Goal: Information Seeking & Learning: Learn about a topic

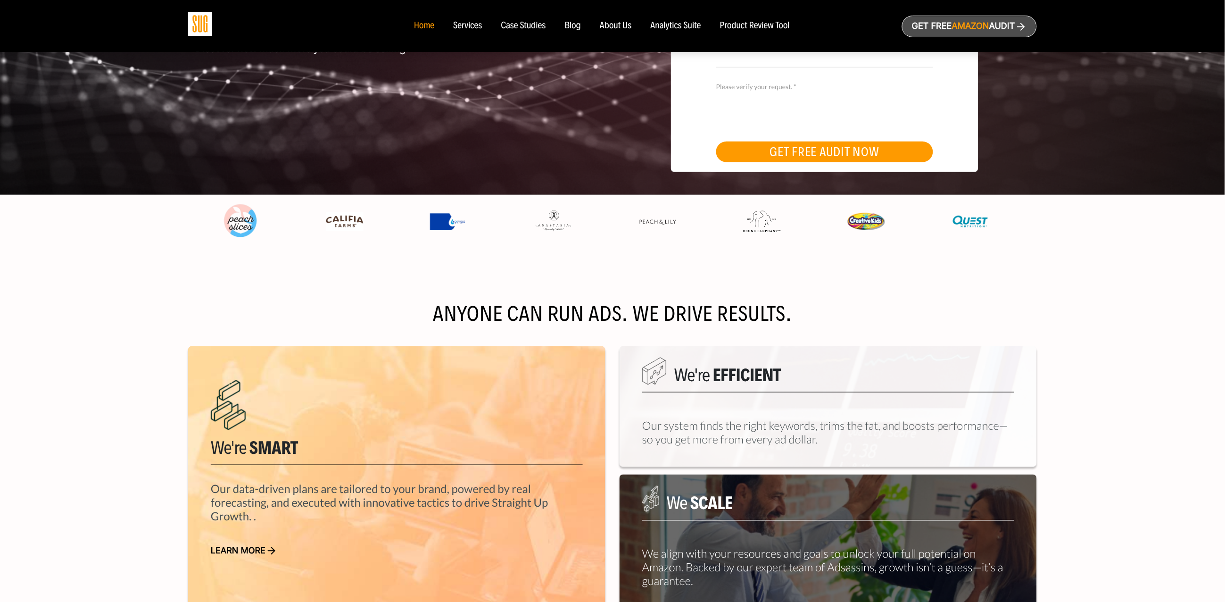
scroll to position [3, 0]
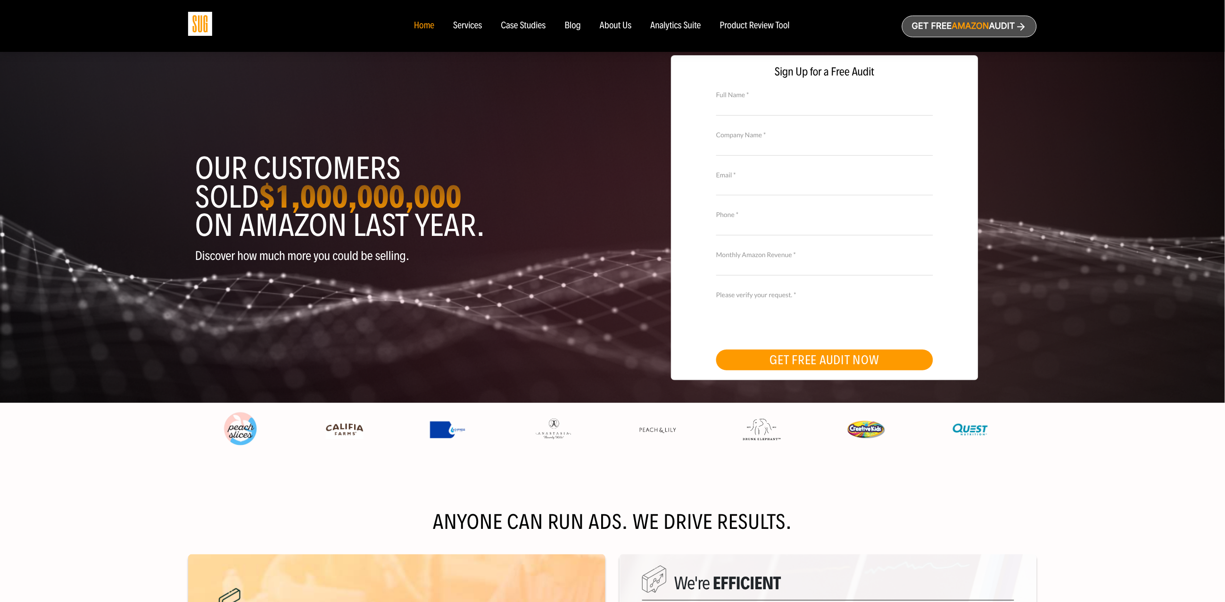
click at [574, 31] on nav "Home Services Case Studies Blog About Us" at bounding box center [612, 26] width 416 height 52
click at [575, 25] on div "Blog" at bounding box center [573, 26] width 17 height 10
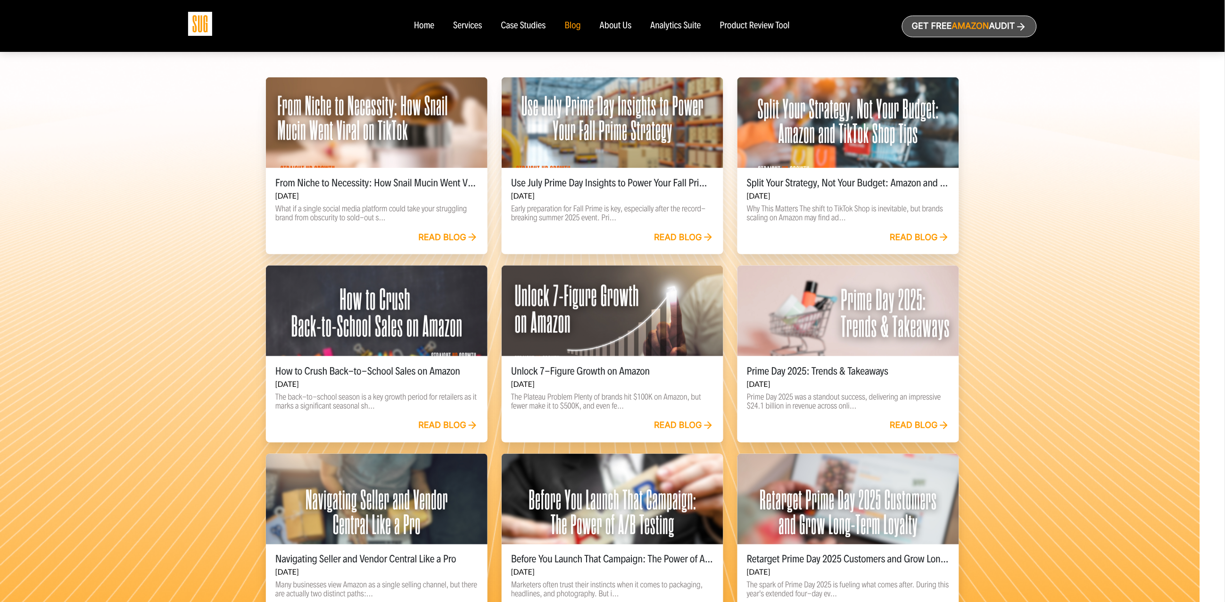
scroll to position [279, 0]
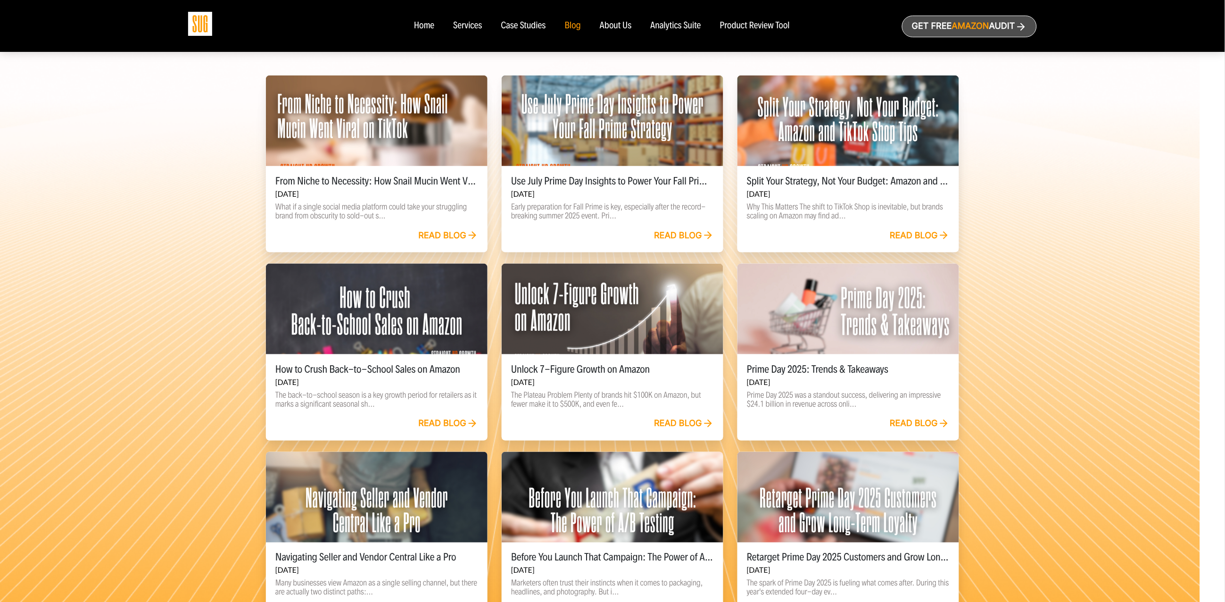
click at [918, 236] on link "Read blog" at bounding box center [920, 236] width 60 height 10
click at [669, 219] on p "Early preparation for Fall Prime is key, especially after the record-breaking s…" at bounding box center [612, 211] width 203 height 18
click at [670, 232] on link "Read blog" at bounding box center [684, 236] width 60 height 10
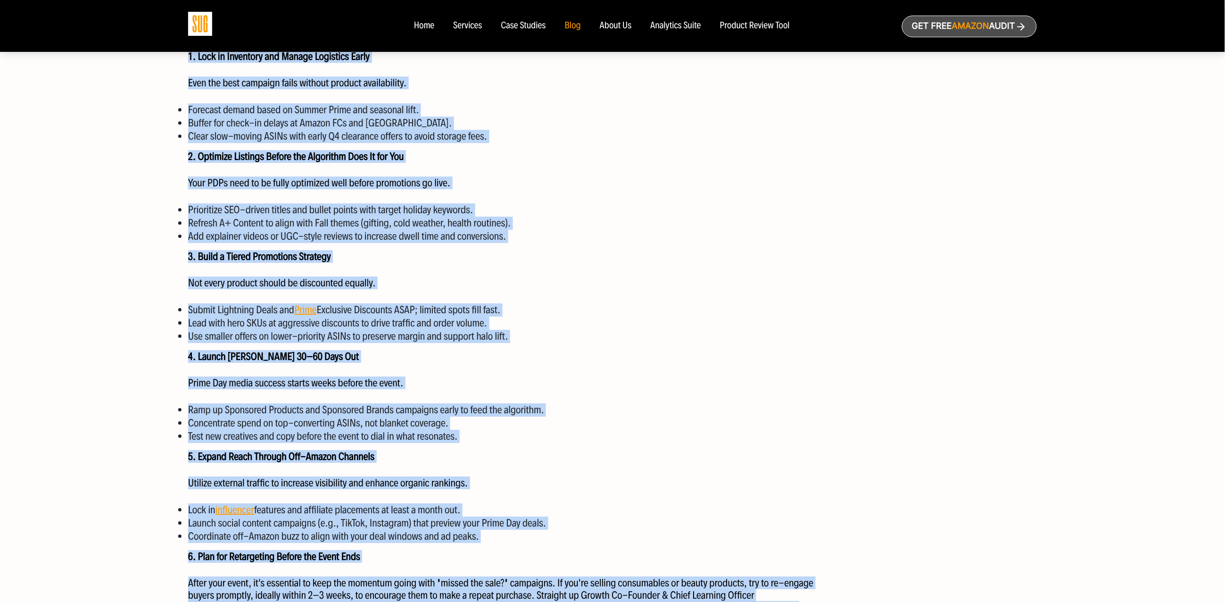
scroll to position [1036, 0]
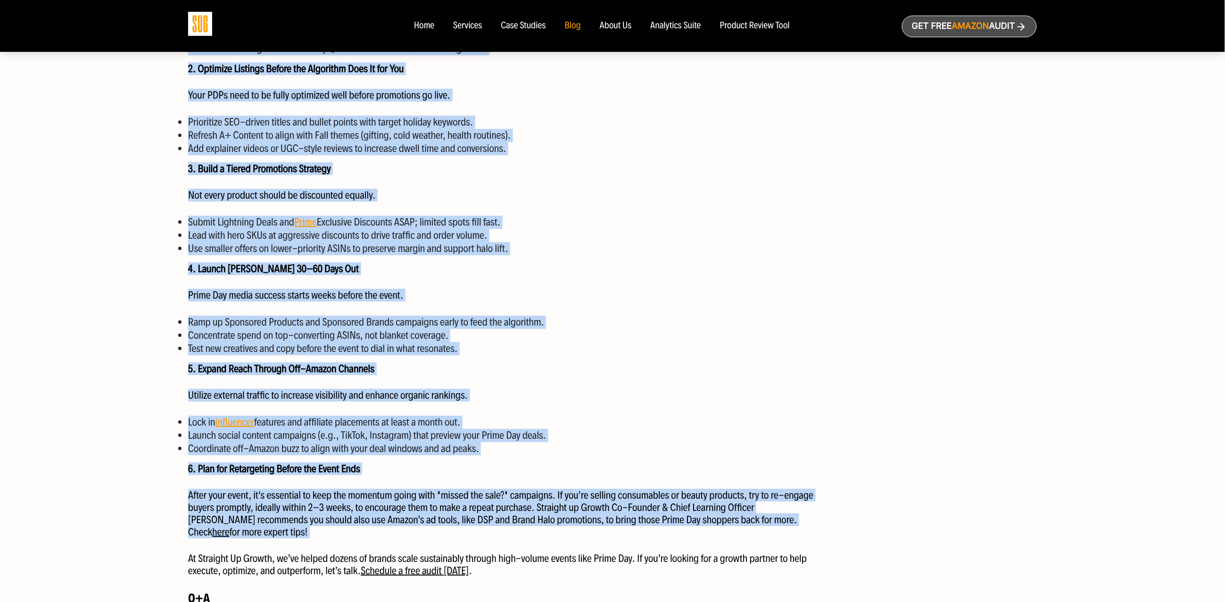
drag, startPoint x: 173, startPoint y: 154, endPoint x: 405, endPoint y: 540, distance: 450.7
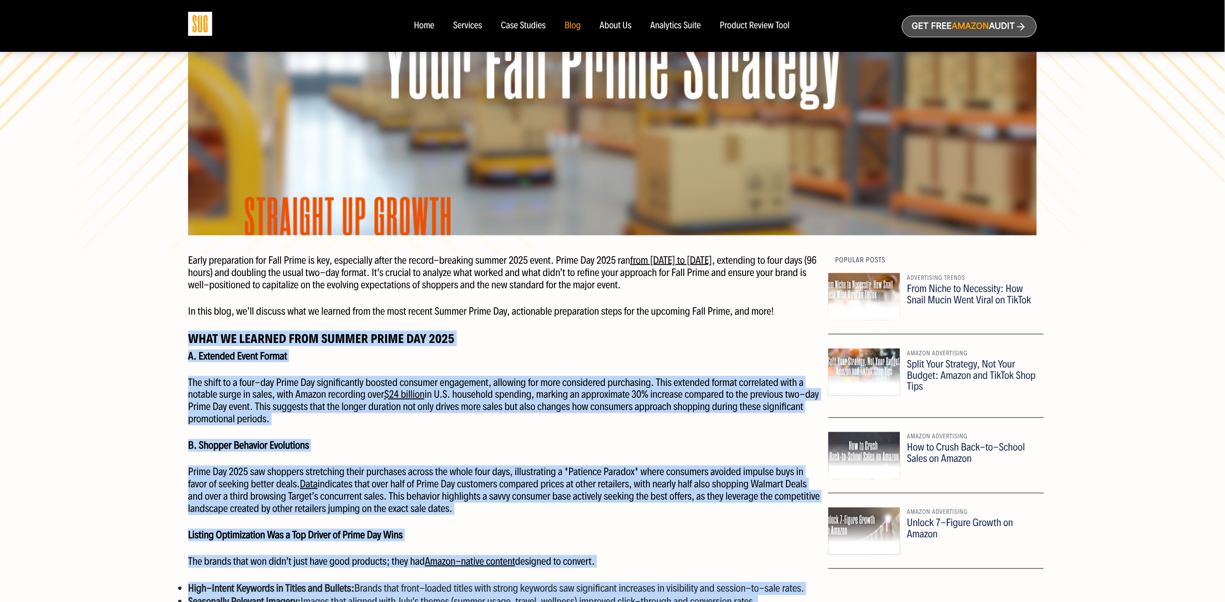
scroll to position [0, 0]
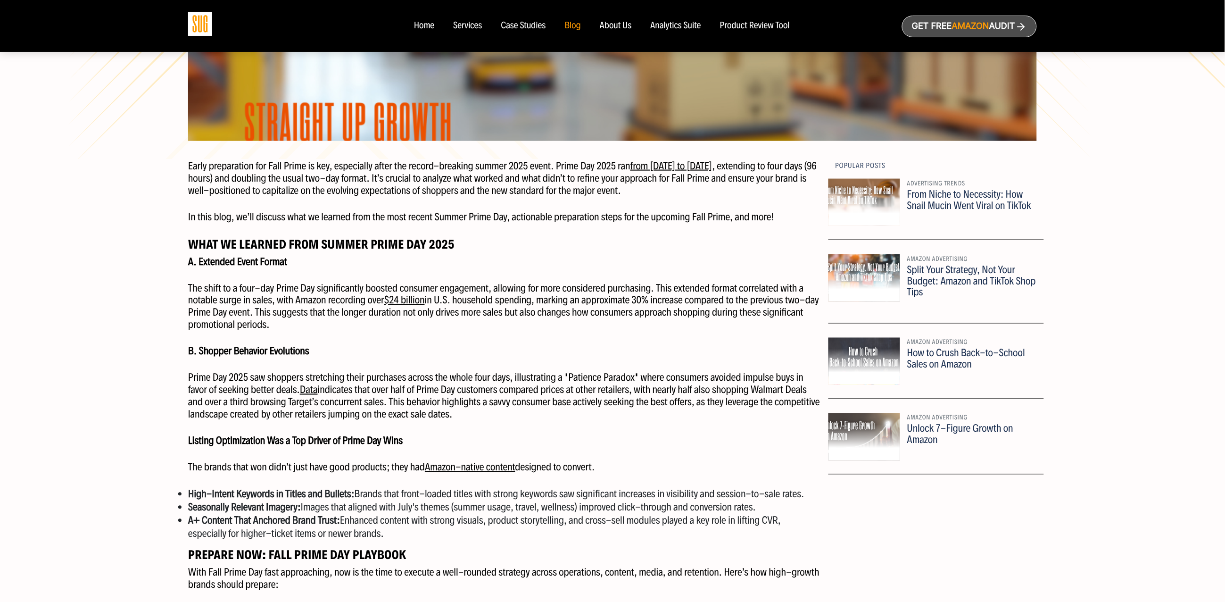
scroll to position [401, 0]
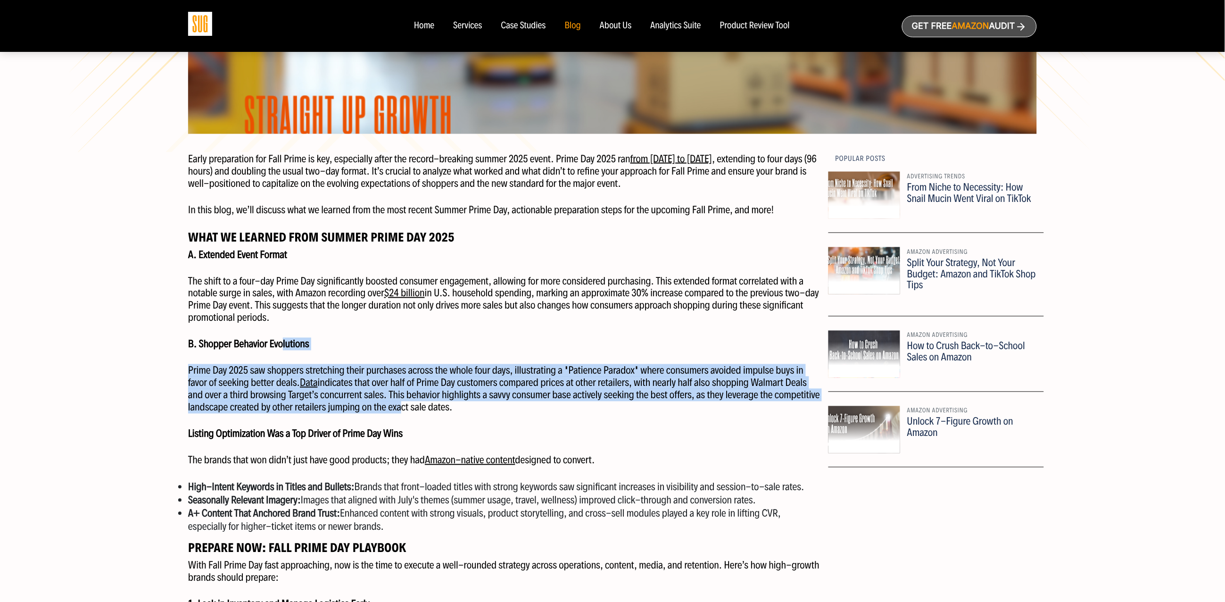
drag, startPoint x: 282, startPoint y: 347, endPoint x: 396, endPoint y: 410, distance: 130.4
drag, startPoint x: 232, startPoint y: 416, endPoint x: 283, endPoint y: 357, distance: 78.2
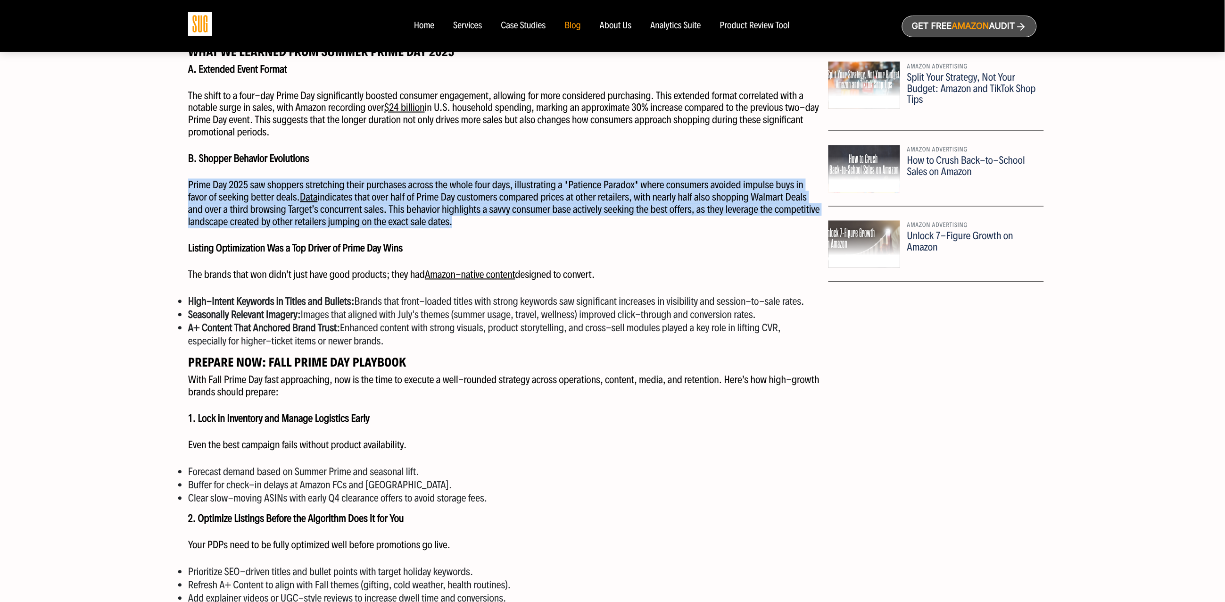
scroll to position [587, 0]
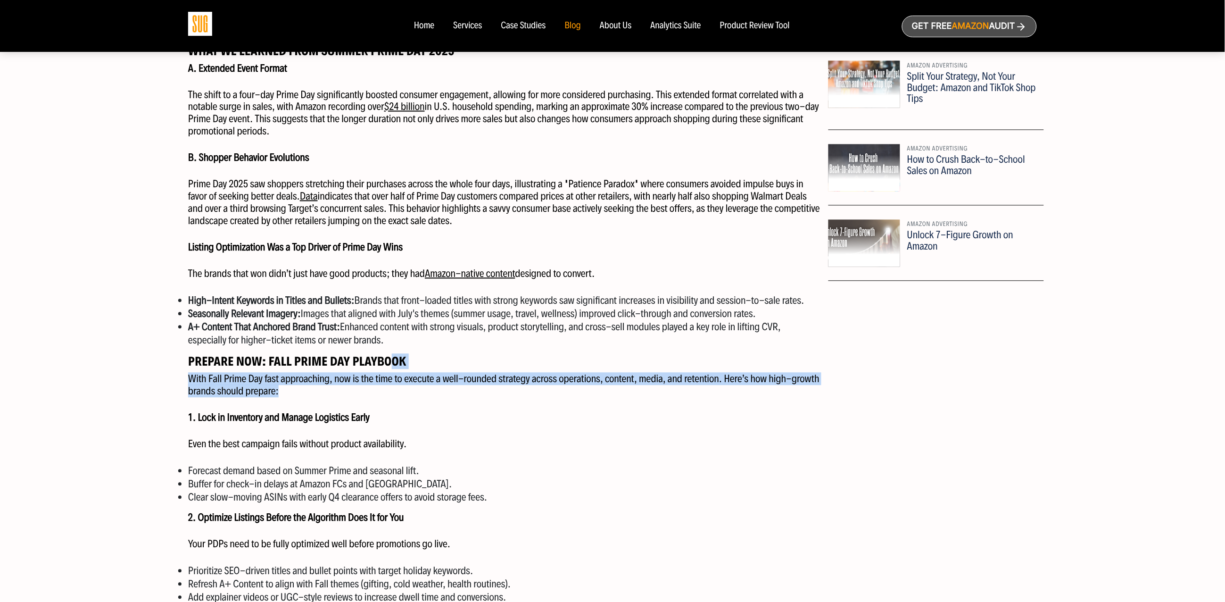
drag, startPoint x: 391, startPoint y: 362, endPoint x: 442, endPoint y: 388, distance: 57.6
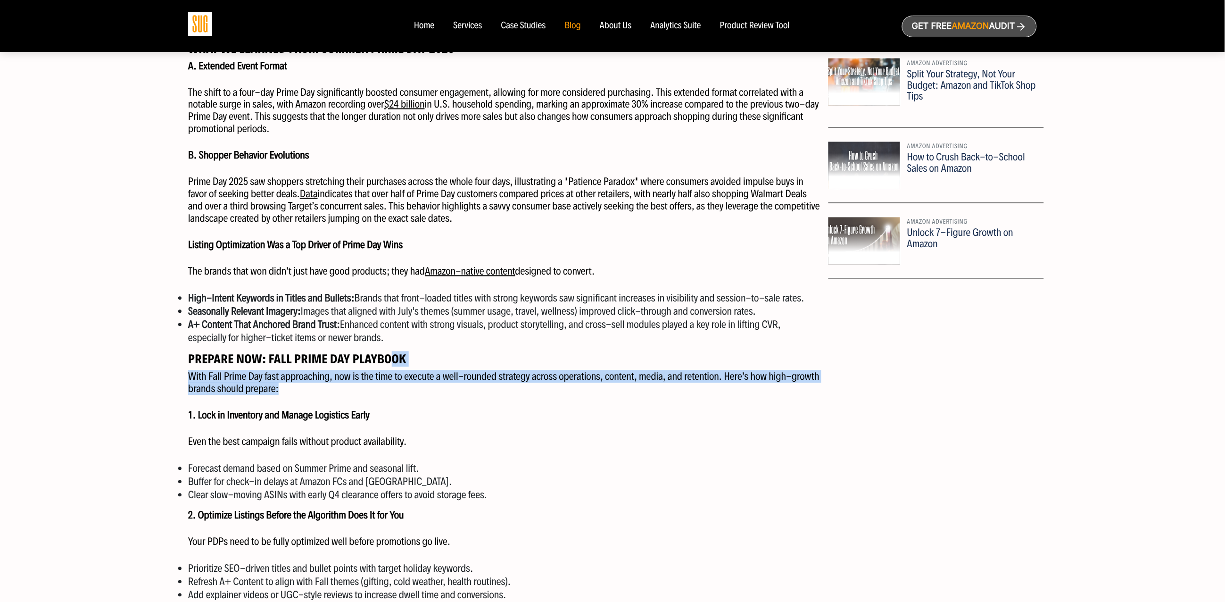
click at [359, 390] on p "With Fall Prime Day fast approaching, now is the time to execute a well-rounded…" at bounding box center [504, 383] width 633 height 25
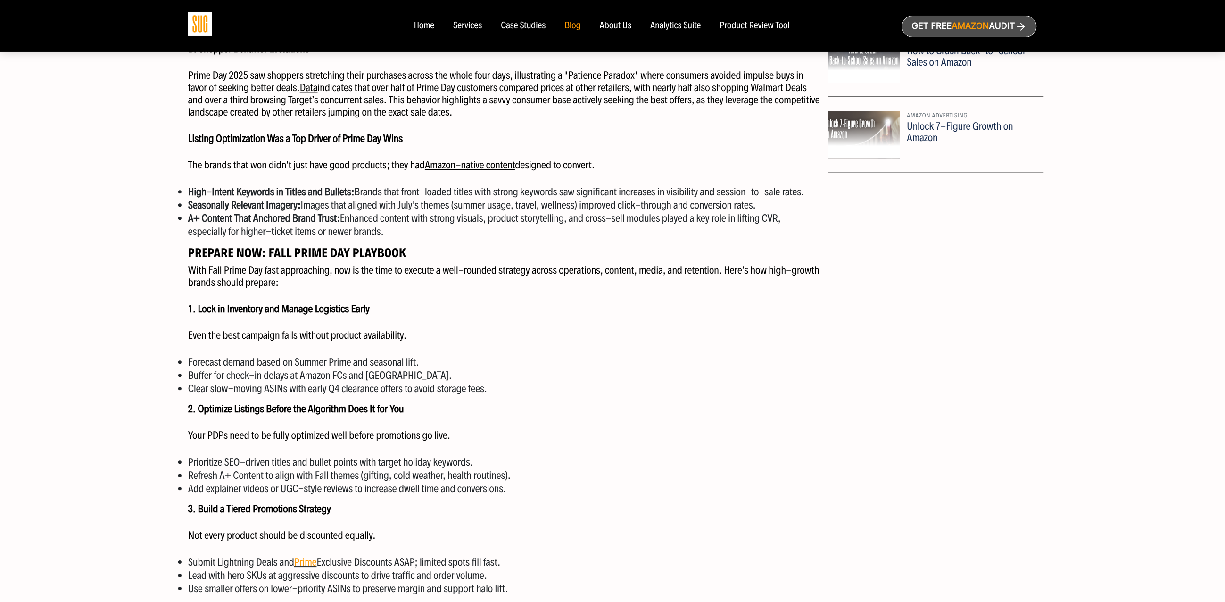
scroll to position [699, 0]
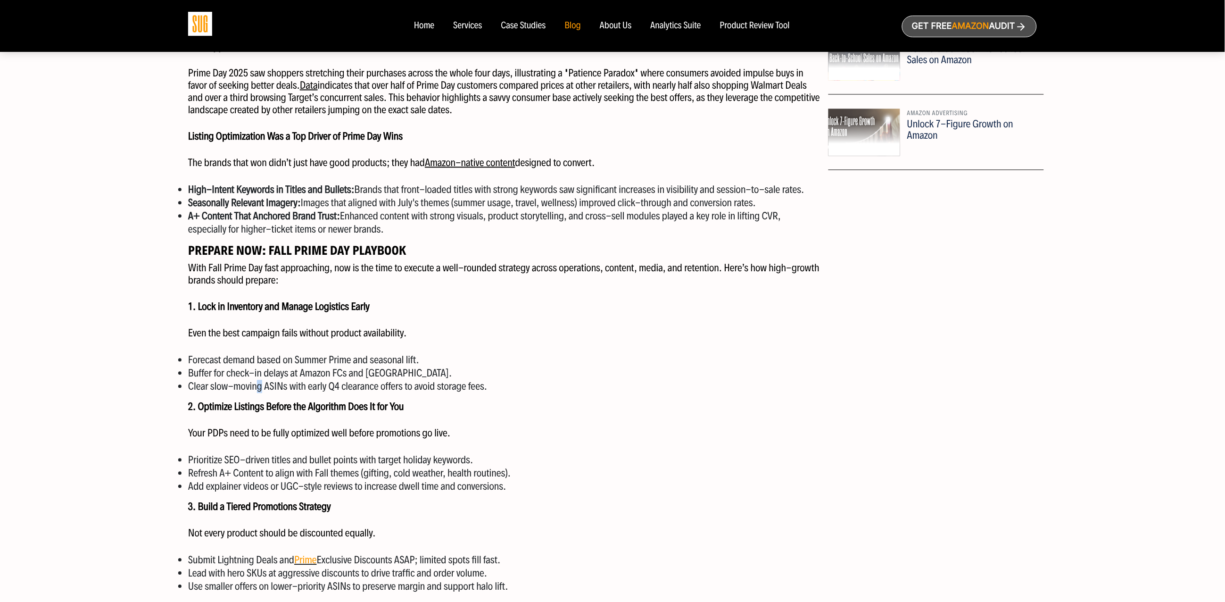
drag, startPoint x: 259, startPoint y: 384, endPoint x: 285, endPoint y: 377, distance: 26.4
click at [264, 382] on li "Clear slow-moving ASINs with early Q4 clearance offers to avoid storage fees." at bounding box center [504, 386] width 633 height 13
click at [324, 359] on li "Forecast demand based on Summer Prime and seasonal lift." at bounding box center [504, 359] width 633 height 13
click at [297, 374] on li "Buffer for check-in delays at Amazon FCs and port slowdowns." at bounding box center [504, 372] width 633 height 13
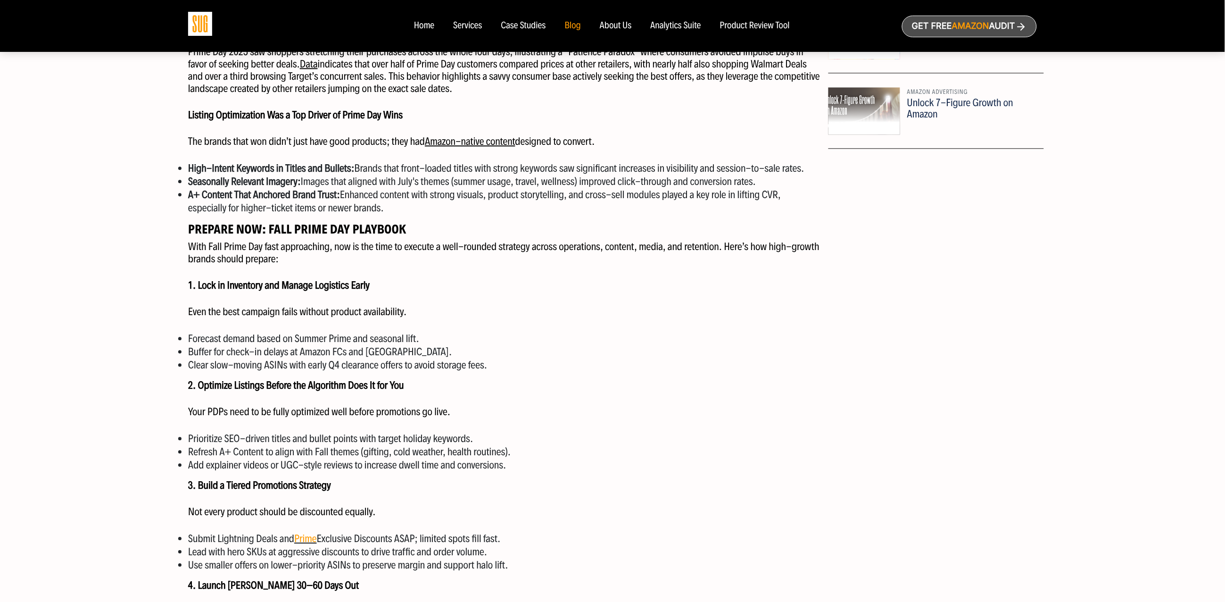
scroll to position [734, 0]
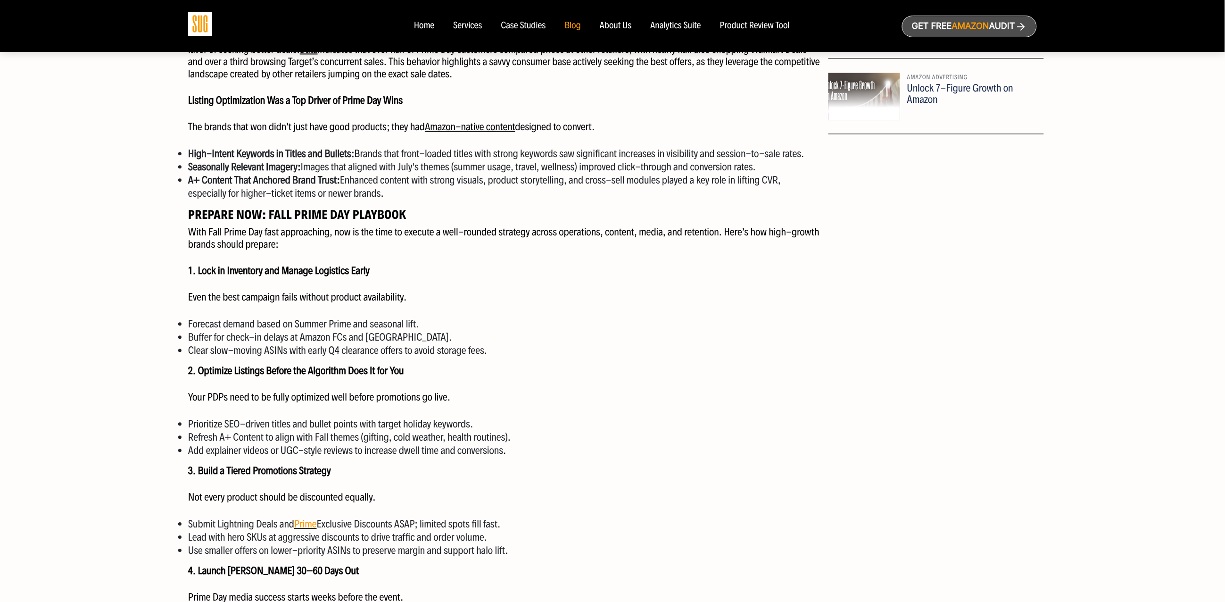
click at [233, 399] on p "Your PDPs need to be fully optimized well before promotions go live." at bounding box center [504, 397] width 633 height 12
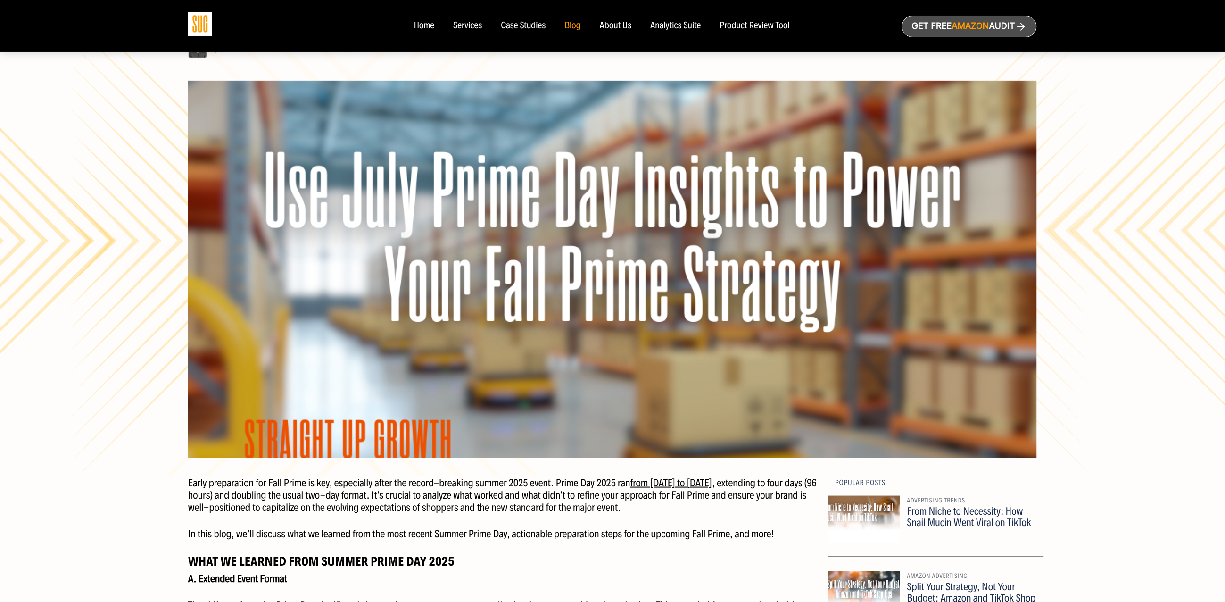
scroll to position [0, 0]
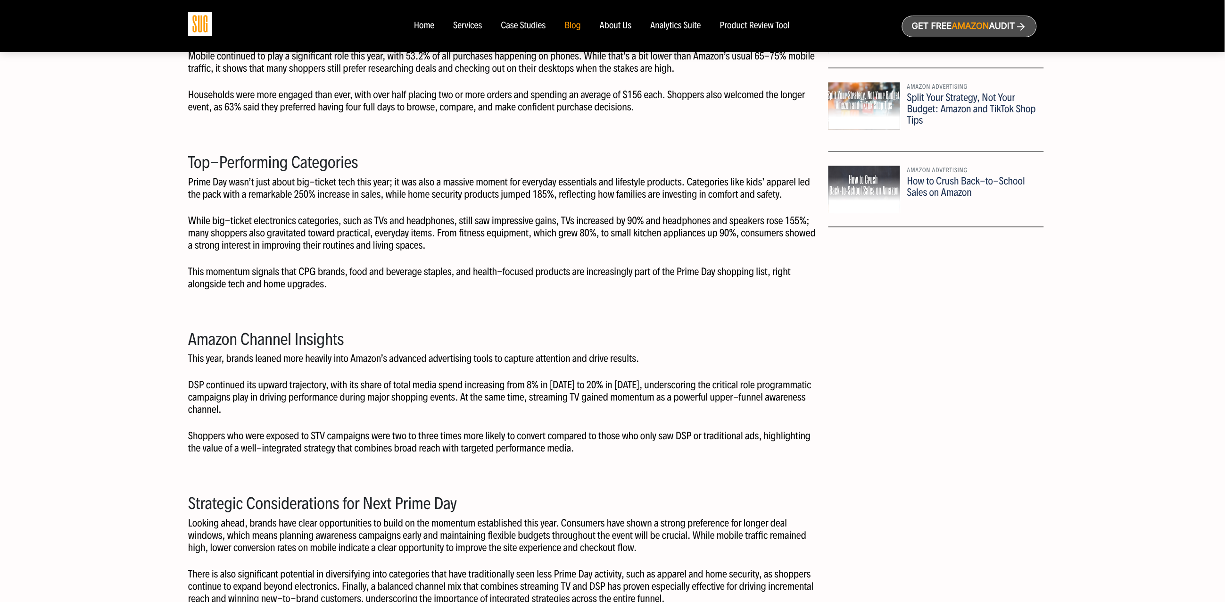
scroll to position [684, 0]
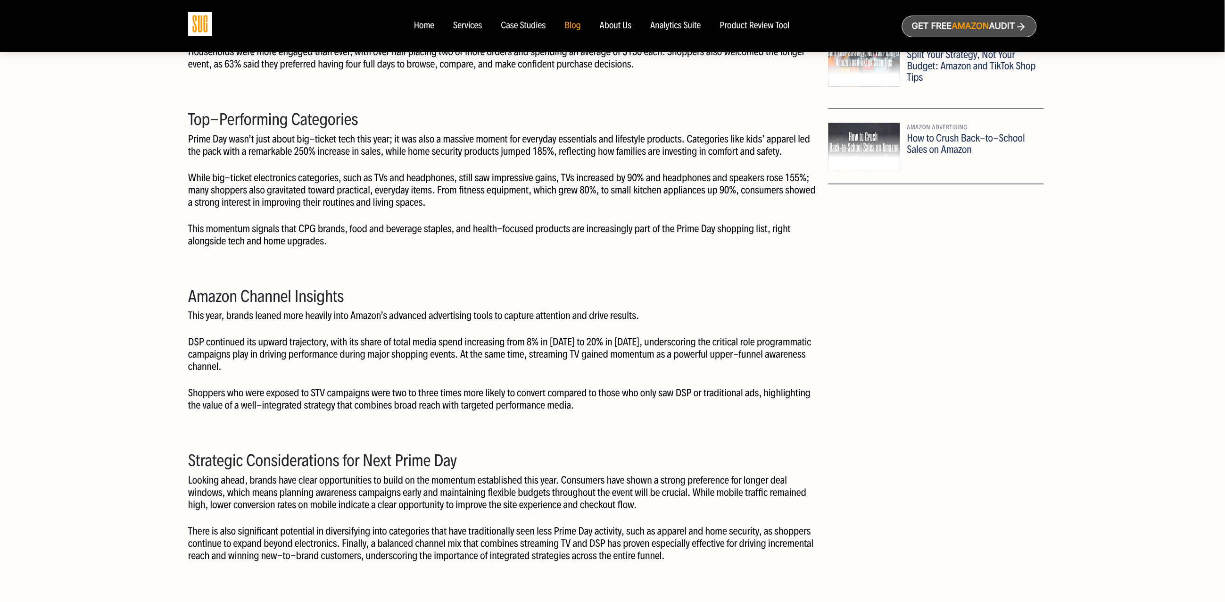
drag, startPoint x: 167, startPoint y: 140, endPoint x: 561, endPoint y: 217, distance: 402.0
click at [599, 209] on div "The SUG Blog Prime Day 2025: Trends & Takeaways By [PERSON_NAME] | Published on…" at bounding box center [612, 222] width 1225 height 1812
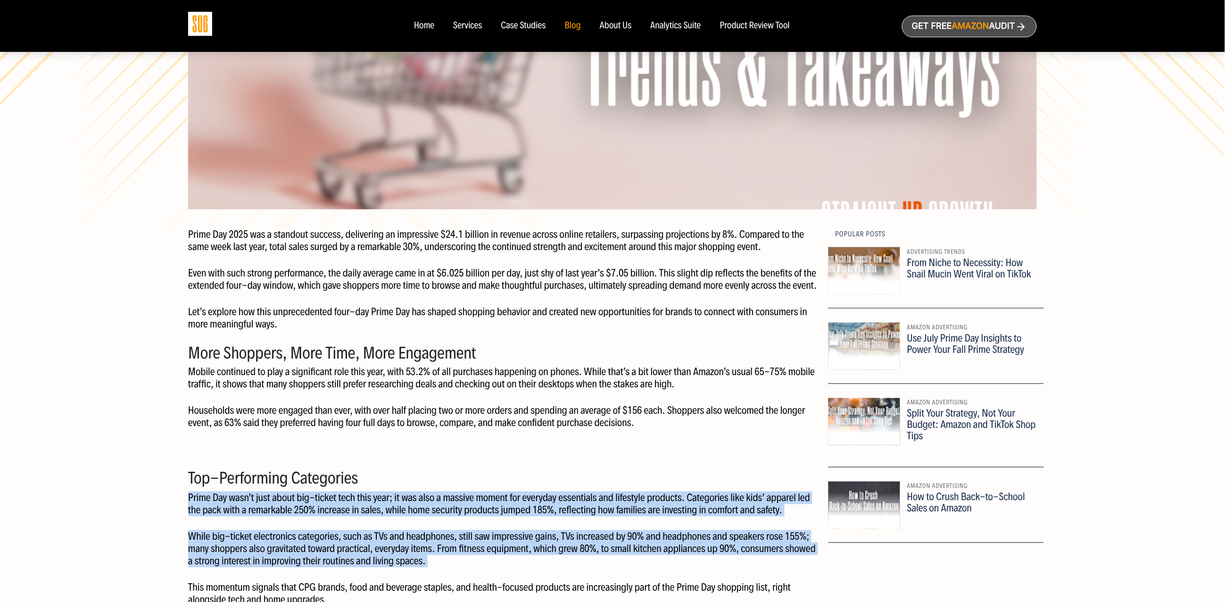
scroll to position [441, 0]
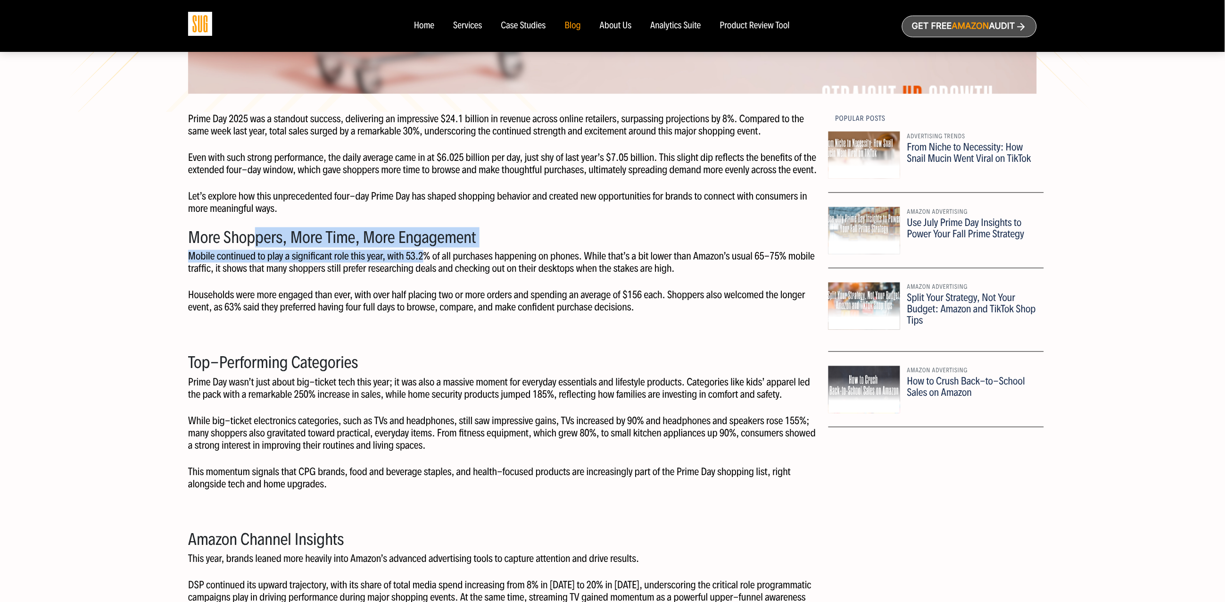
drag, startPoint x: 427, startPoint y: 256, endPoint x: 248, endPoint y: 245, distance: 179.9
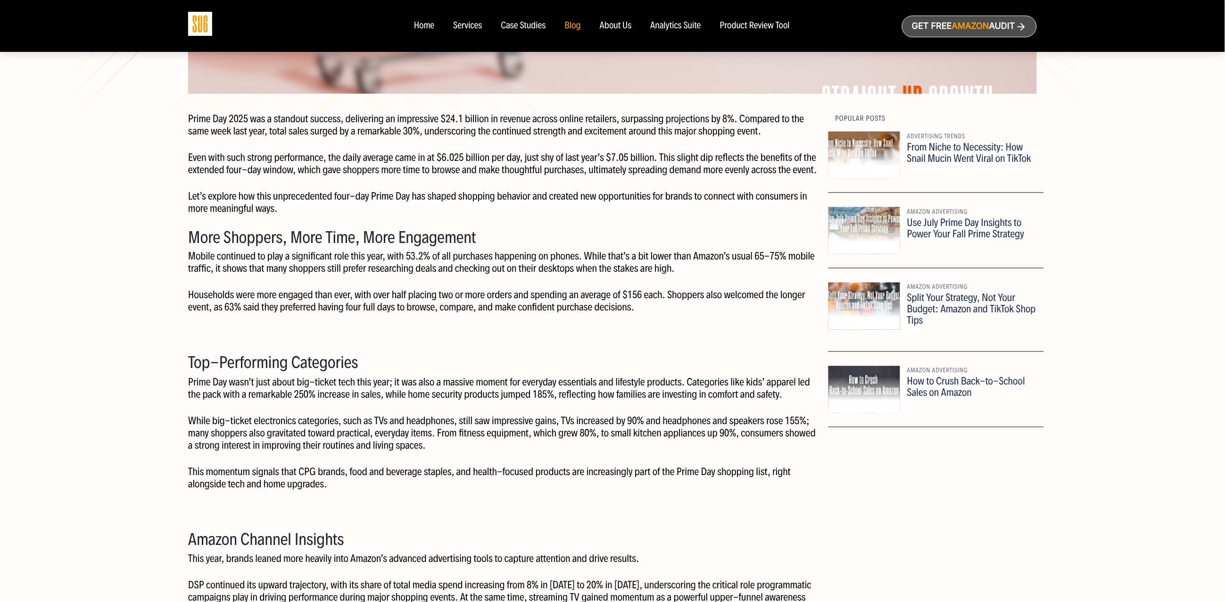
click at [601, 272] on p "Mobile continued to play a significant role this year, with 53.2% of all purcha…" at bounding box center [504, 262] width 633 height 25
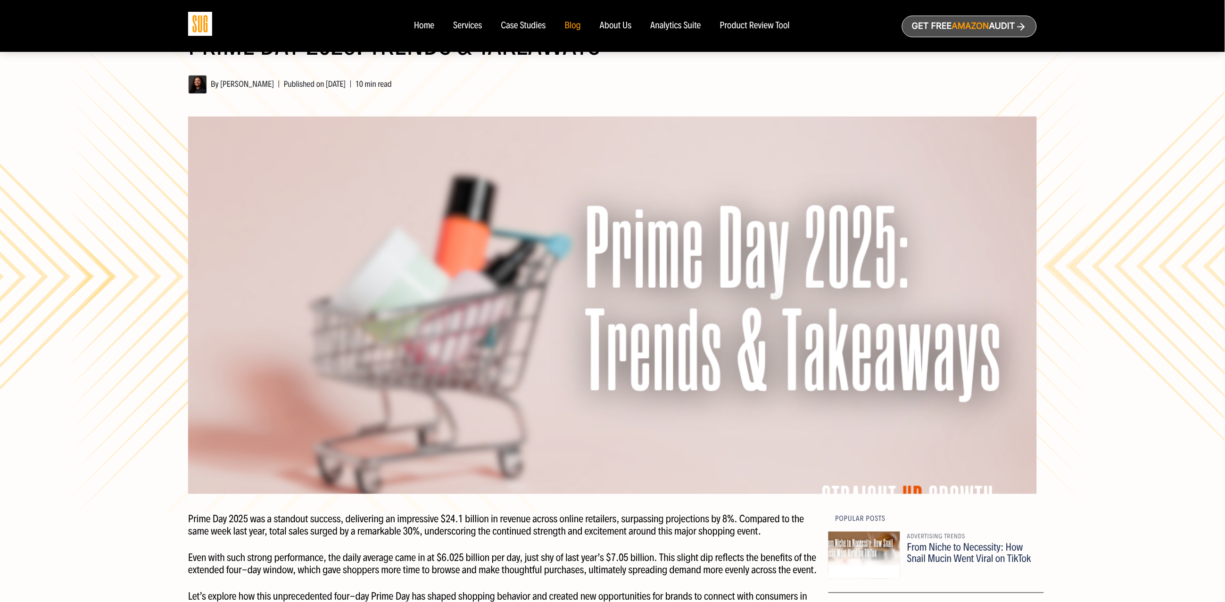
scroll to position [0, 0]
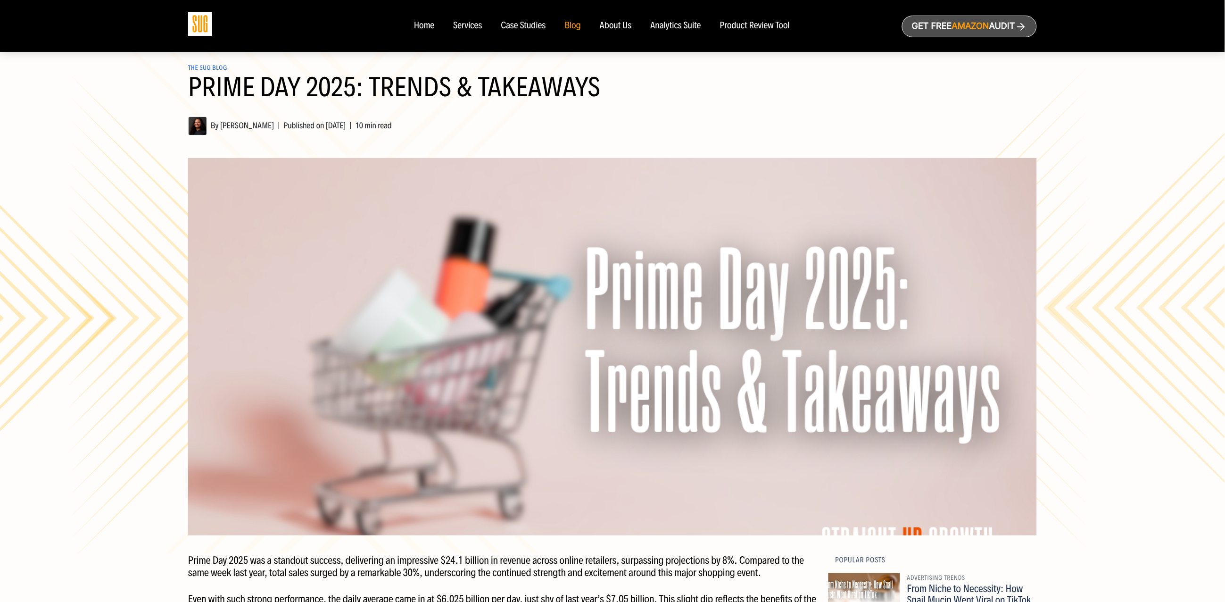
drag, startPoint x: 639, startPoint y: 359, endPoint x: 949, endPoint y: 386, distance: 311.4
click at [949, 386] on div at bounding box center [612, 346] width 849 height 377
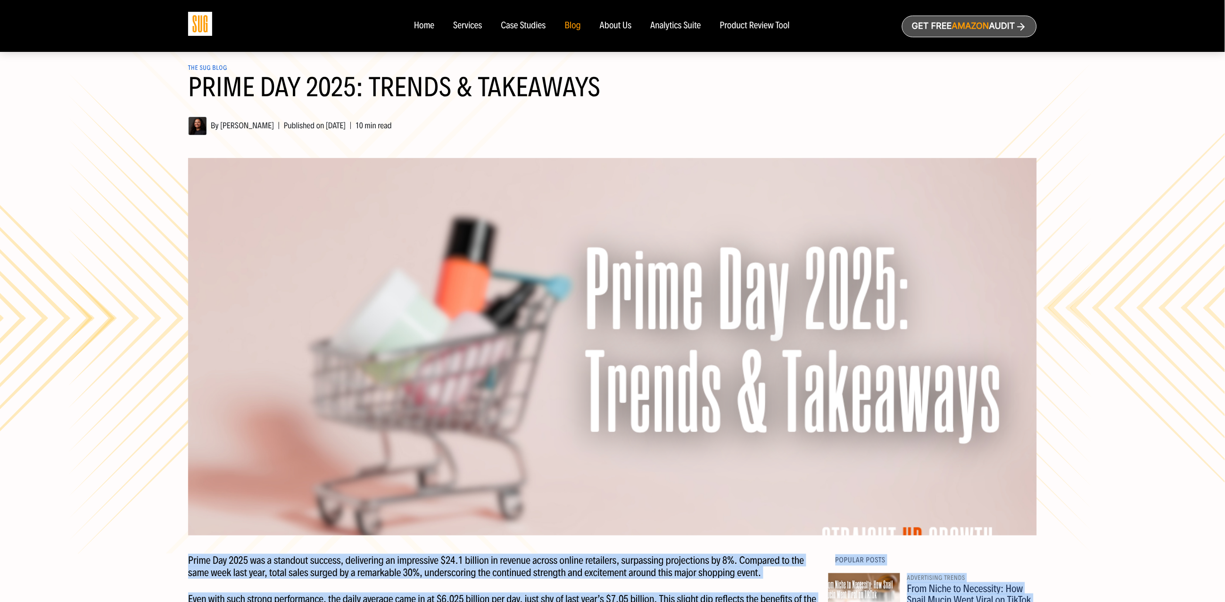
drag, startPoint x: 504, startPoint y: 389, endPoint x: 875, endPoint y: 324, distance: 376.3
click at [1224, 419] on html "Home Services Case Studies Blog About Us Amazon |" at bounding box center [612, 301] width 1225 height 602
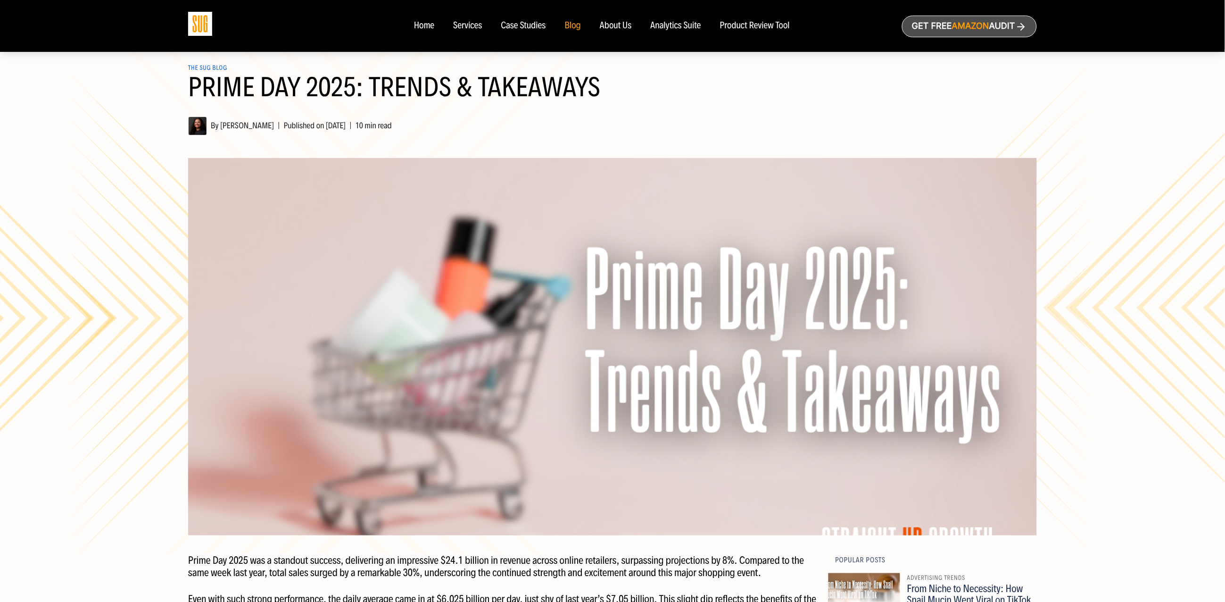
click at [488, 416] on div at bounding box center [612, 346] width 849 height 377
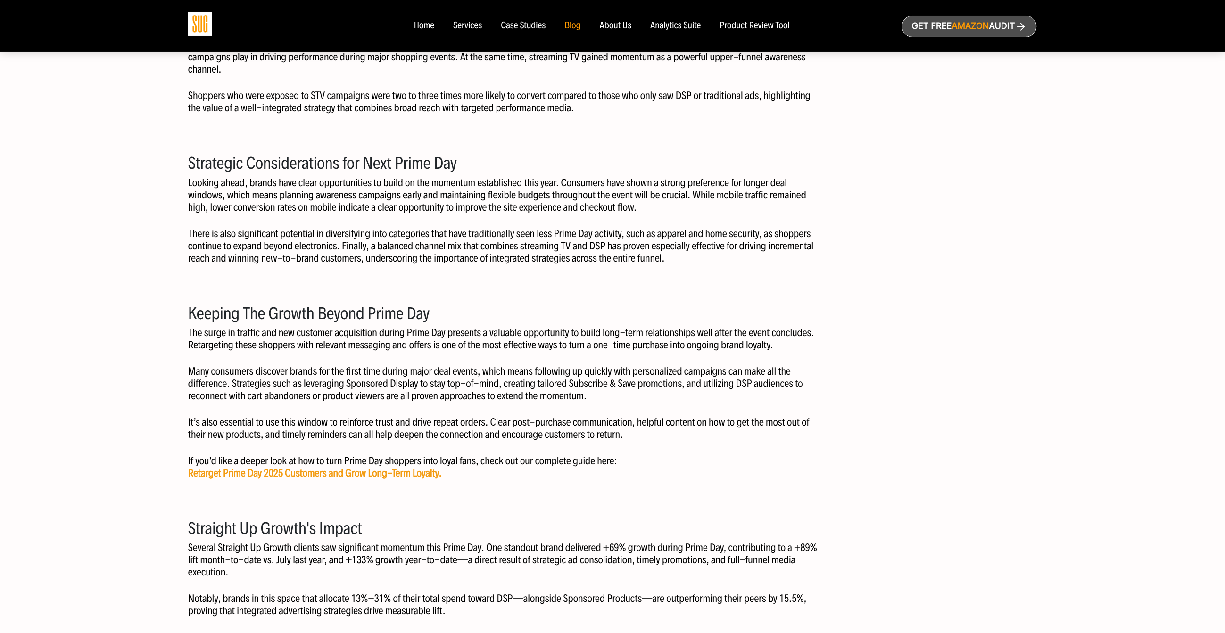
scroll to position [982, 0]
